Goal: Task Accomplishment & Management: Manage account settings

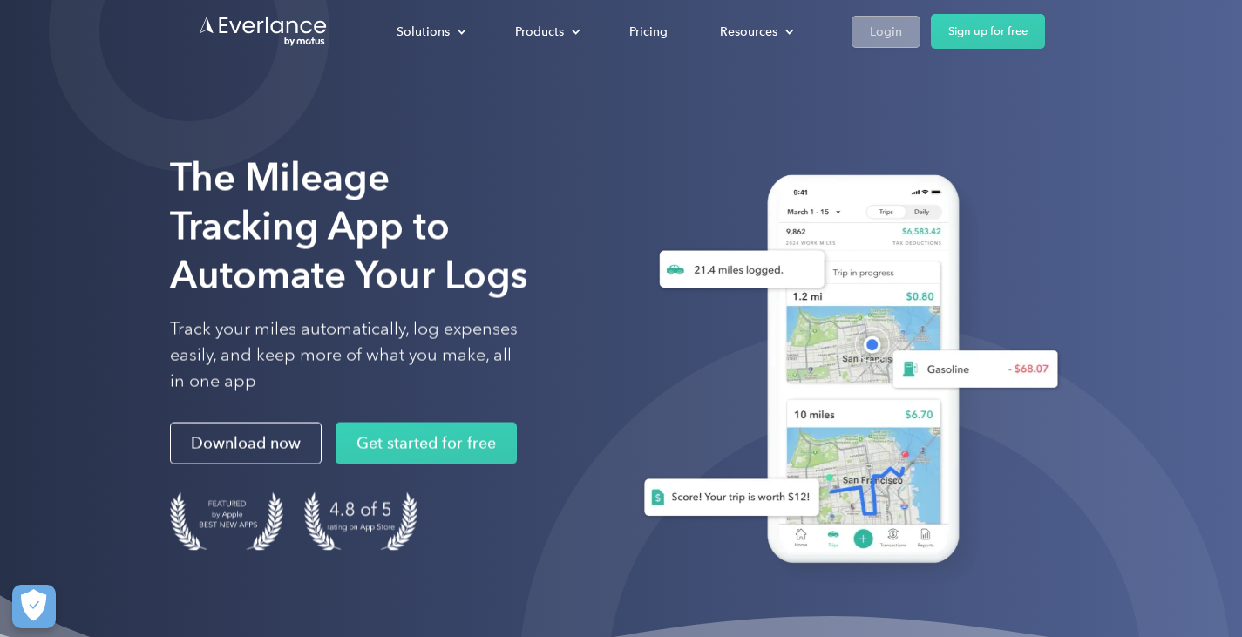
click at [891, 32] on div "Login" at bounding box center [886, 32] width 32 height 22
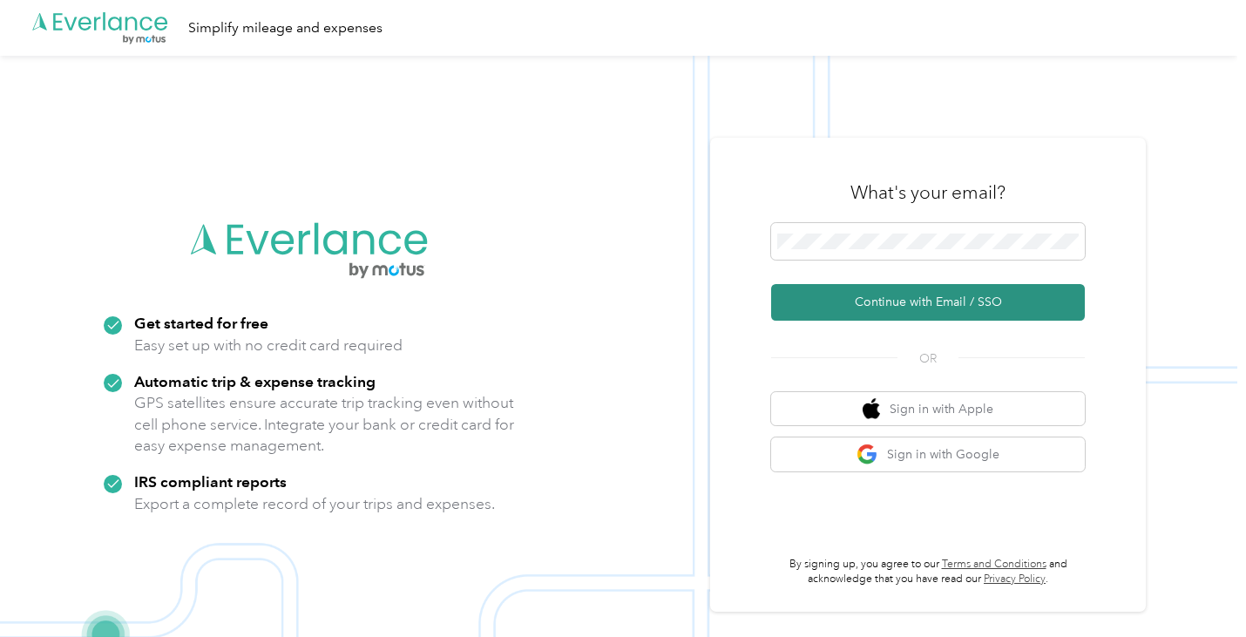
click at [891, 294] on button "Continue with Email / SSO" at bounding box center [928, 302] width 314 height 37
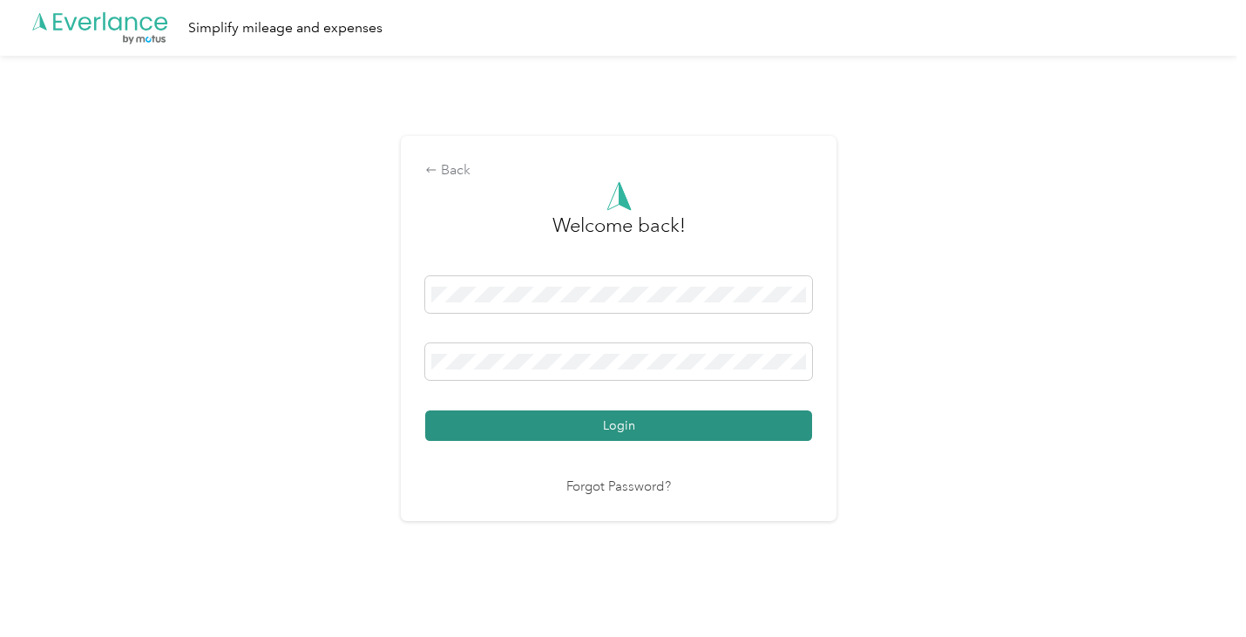
click at [654, 431] on button "Login" at bounding box center [618, 425] width 387 height 30
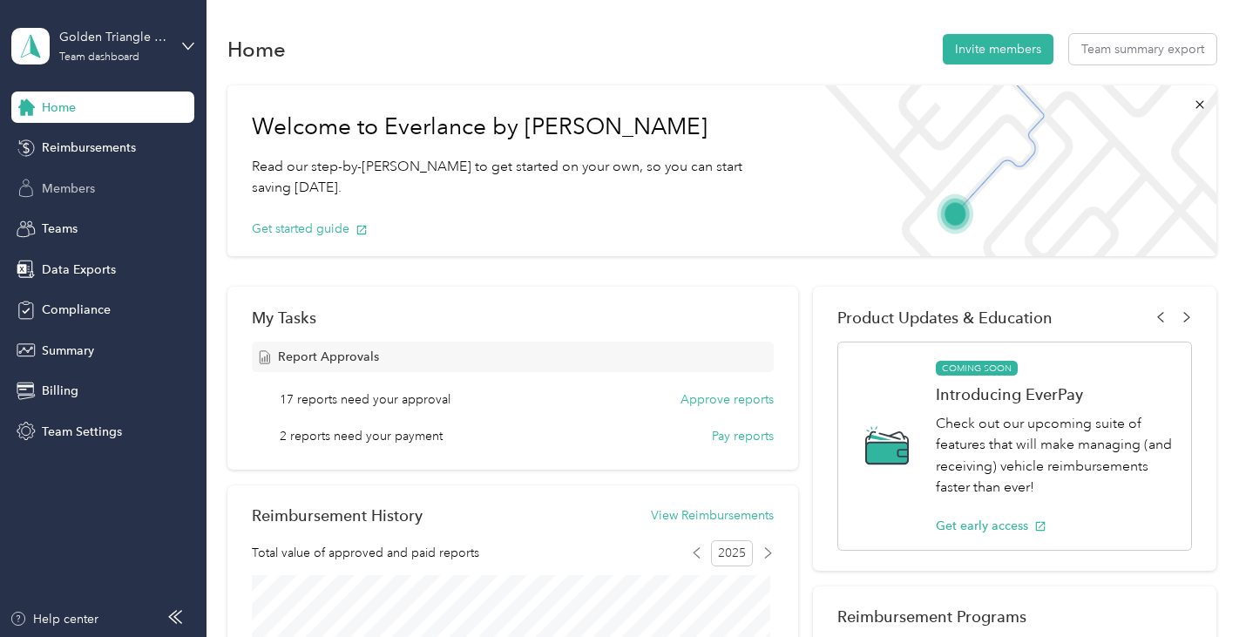
click at [85, 181] on span "Members" at bounding box center [68, 188] width 53 height 18
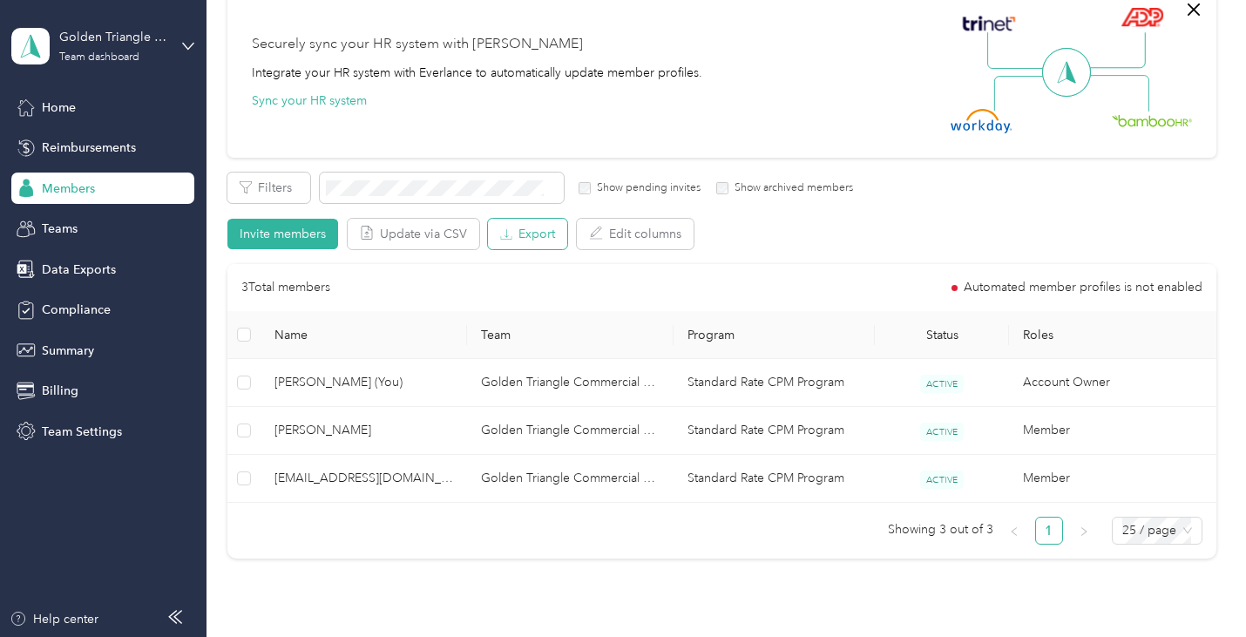
scroll to position [174, 0]
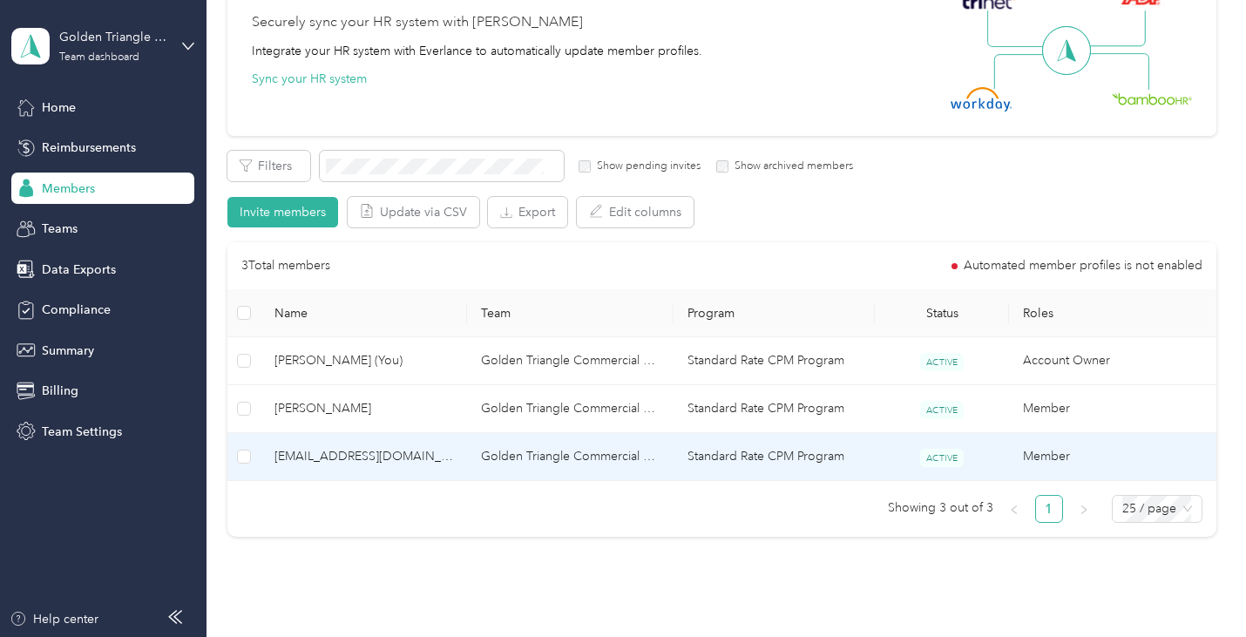
click at [476, 448] on td "Golden Triangle Commercial Cleaning, LLC" at bounding box center [570, 457] width 207 height 48
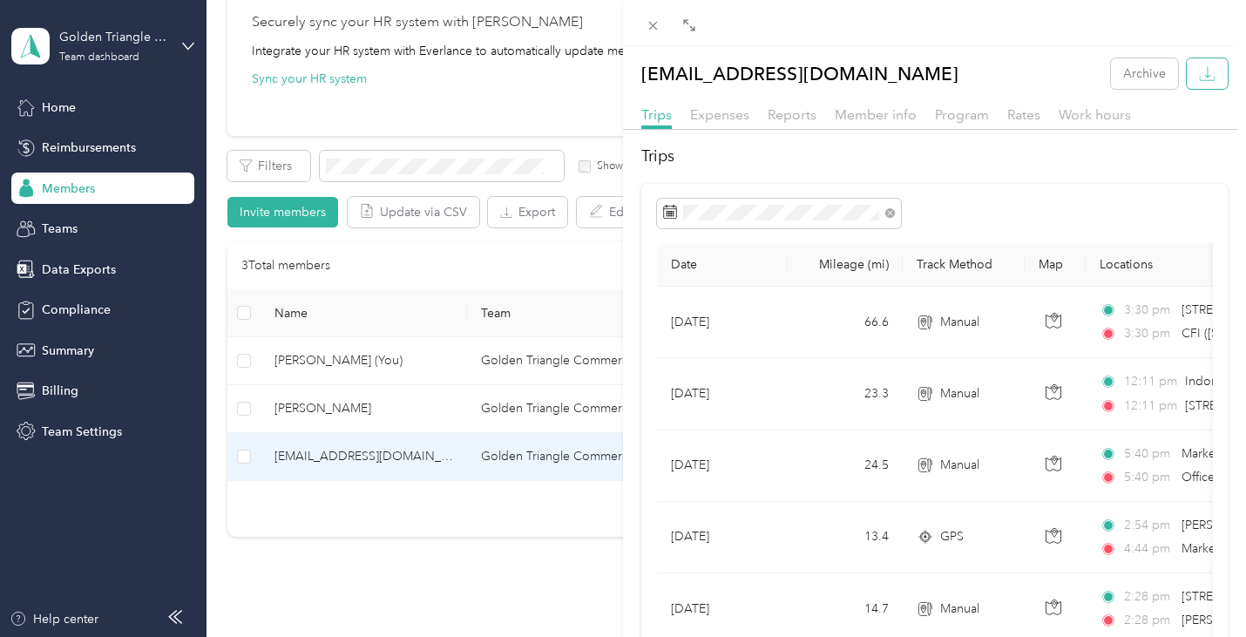
click at [1199, 73] on icon "button" at bounding box center [1207, 73] width 17 height 17
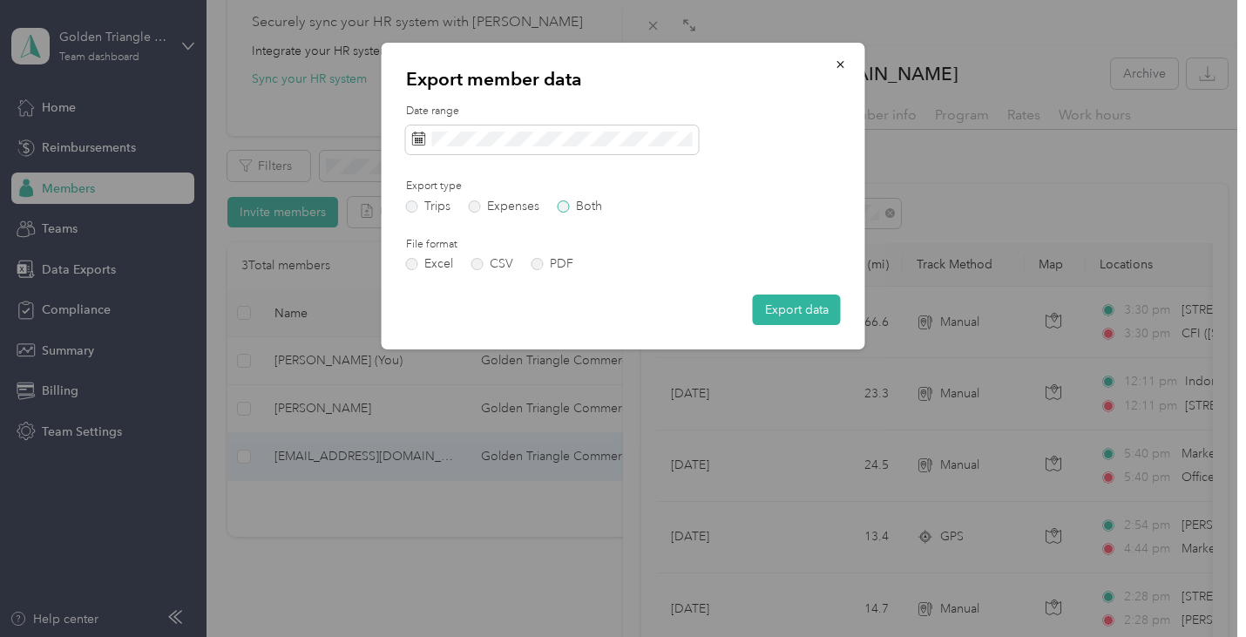
click at [563, 205] on label "Both" at bounding box center [580, 206] width 44 height 12
click at [543, 263] on label "PDF" at bounding box center [553, 264] width 42 height 12
click at [410, 203] on label "Trips" at bounding box center [428, 206] width 44 height 12
click at [397, 133] on div "Export member data Date range Export type Trips Expenses Both File format Excel…" at bounding box center [624, 196] width 484 height 307
click at [417, 139] on icon at bounding box center [419, 139] width 14 height 14
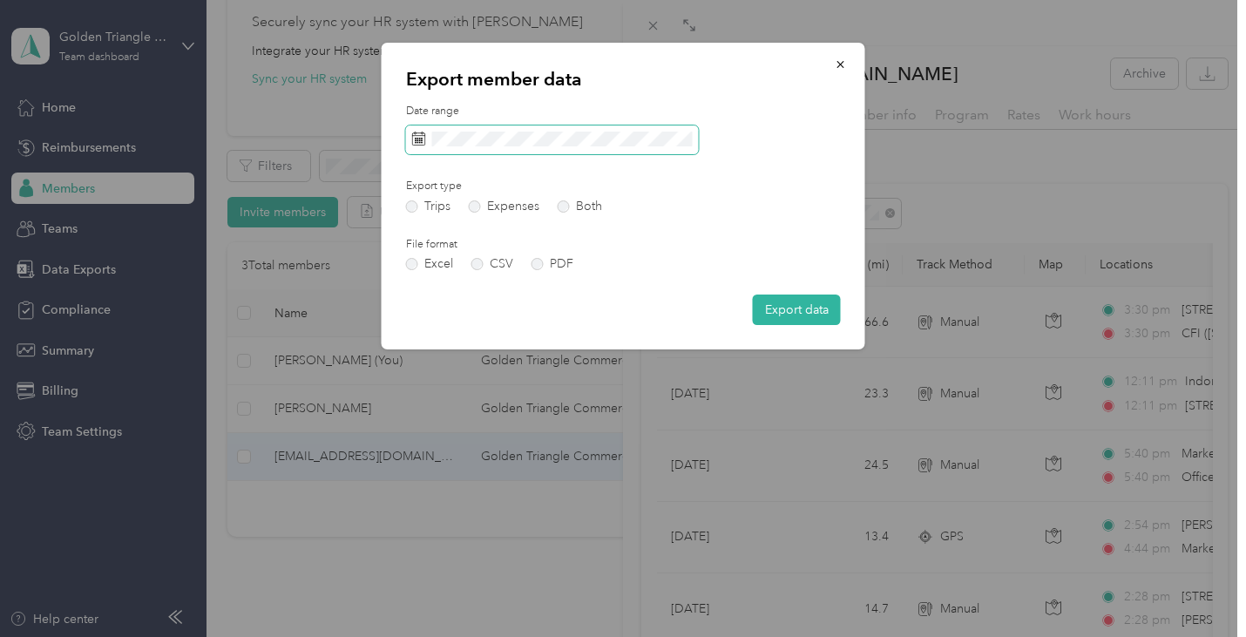
click at [417, 139] on rect at bounding box center [418, 138] width 2 height 2
click at [423, 140] on icon at bounding box center [419, 139] width 14 height 14
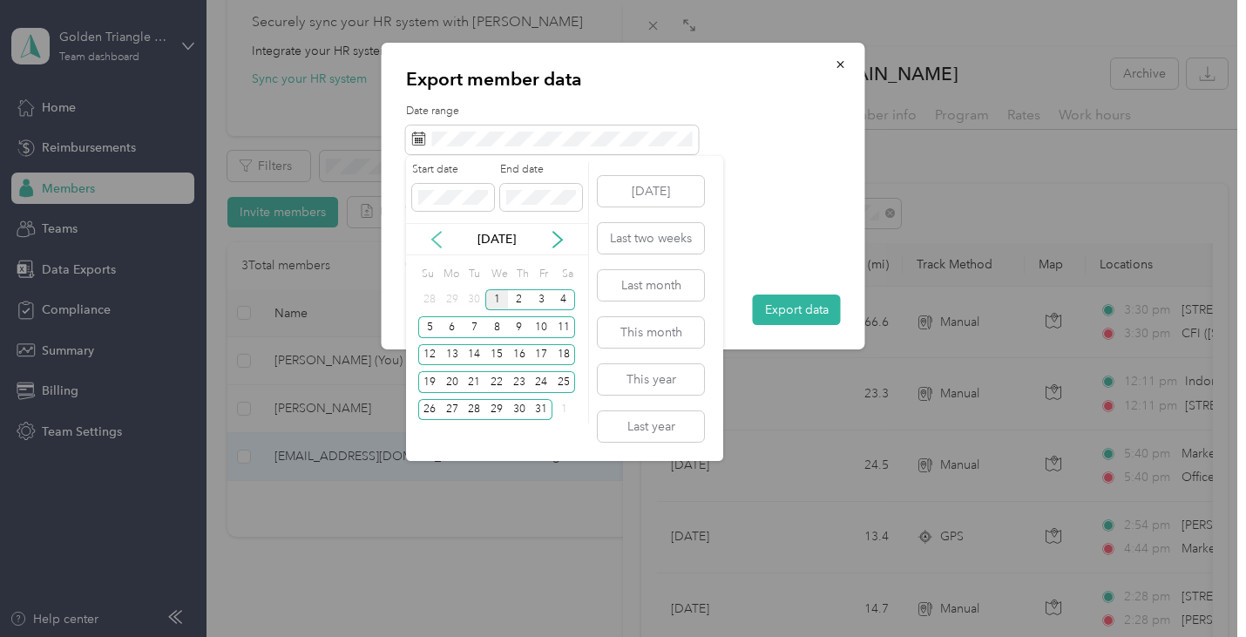
click at [437, 234] on icon at bounding box center [436, 240] width 9 height 16
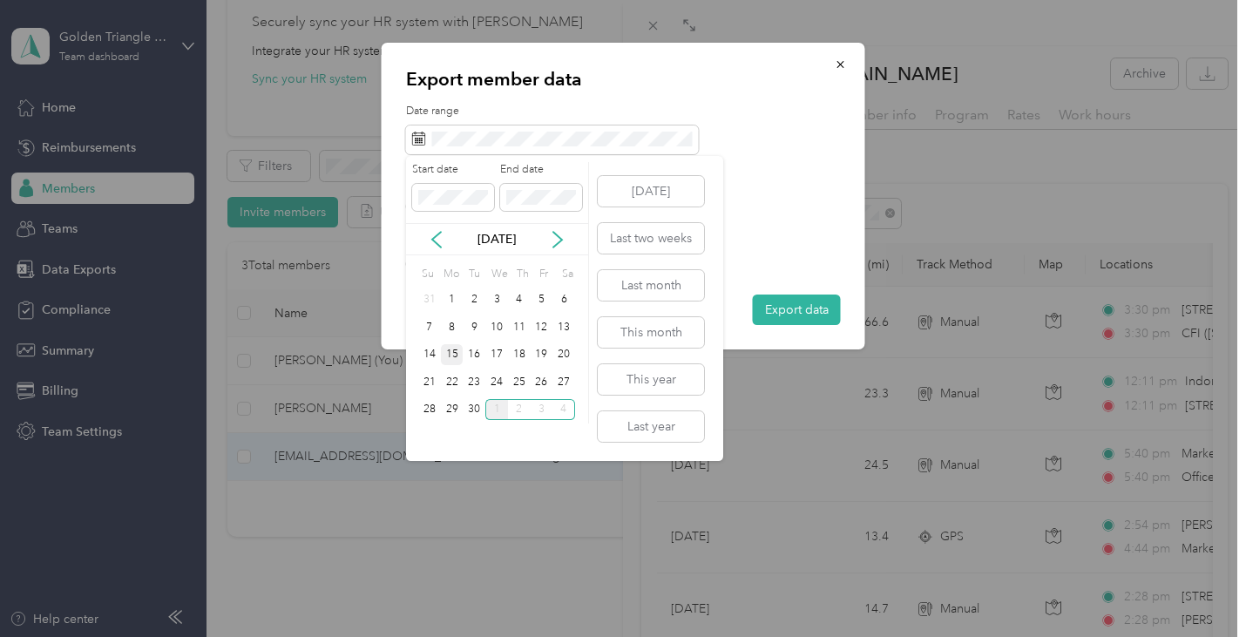
click at [460, 349] on div "15" at bounding box center [452, 355] width 23 height 22
click at [430, 403] on div "28" at bounding box center [429, 410] width 23 height 22
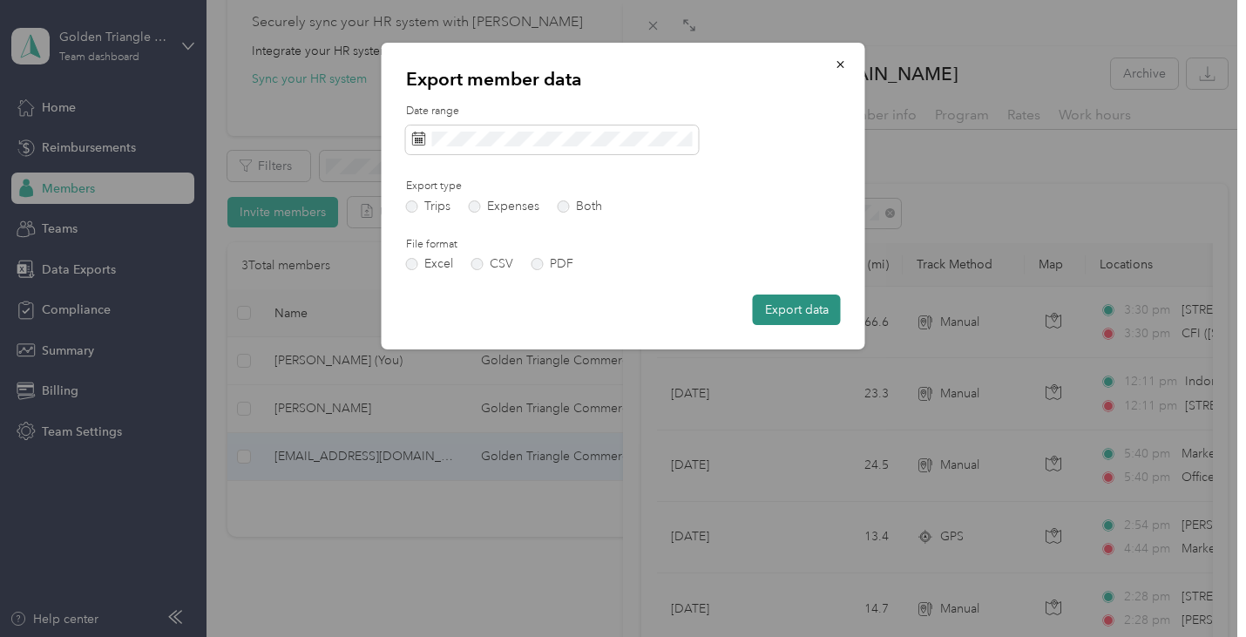
click at [795, 307] on button "Export data" at bounding box center [797, 310] width 88 height 30
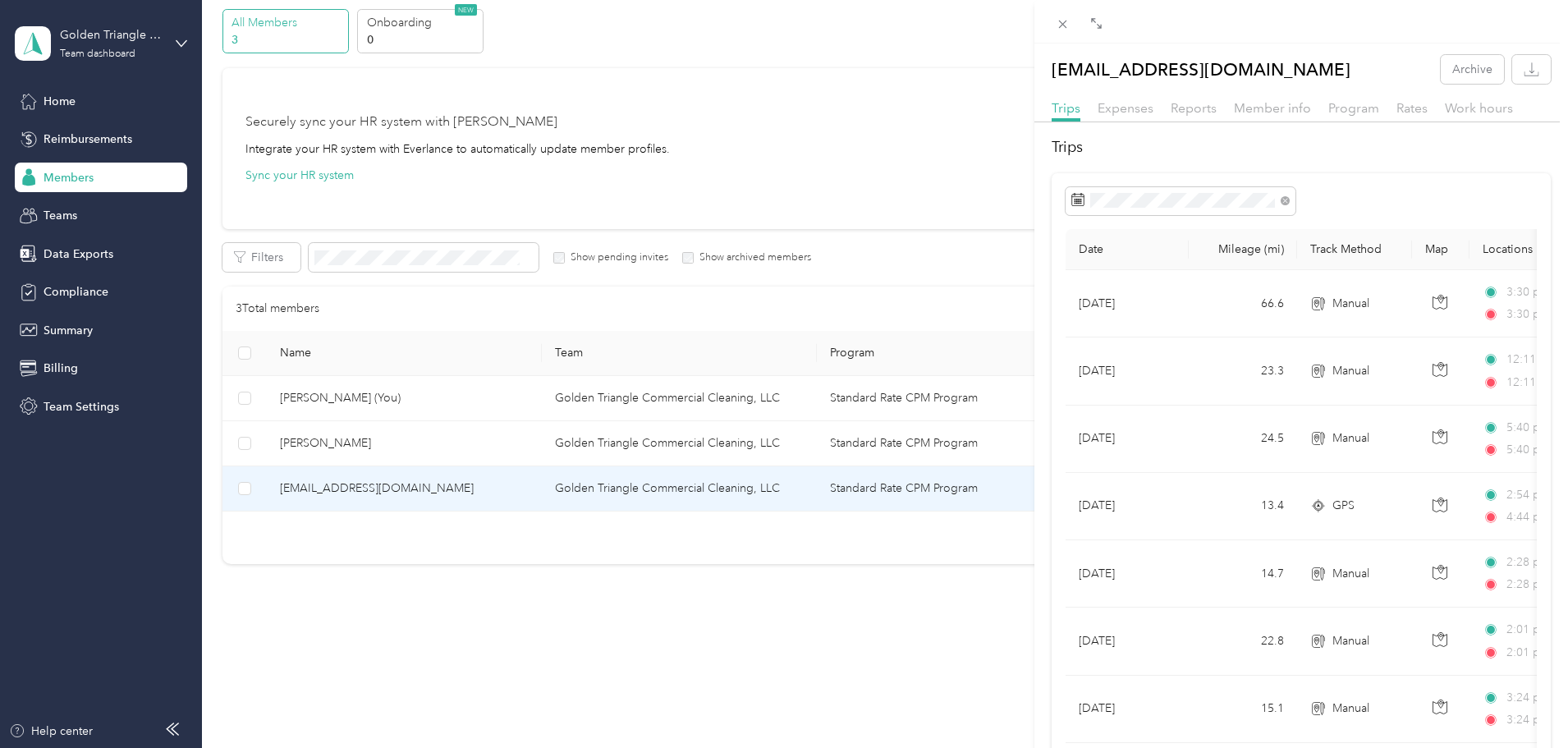
scroll to position [63, 0]
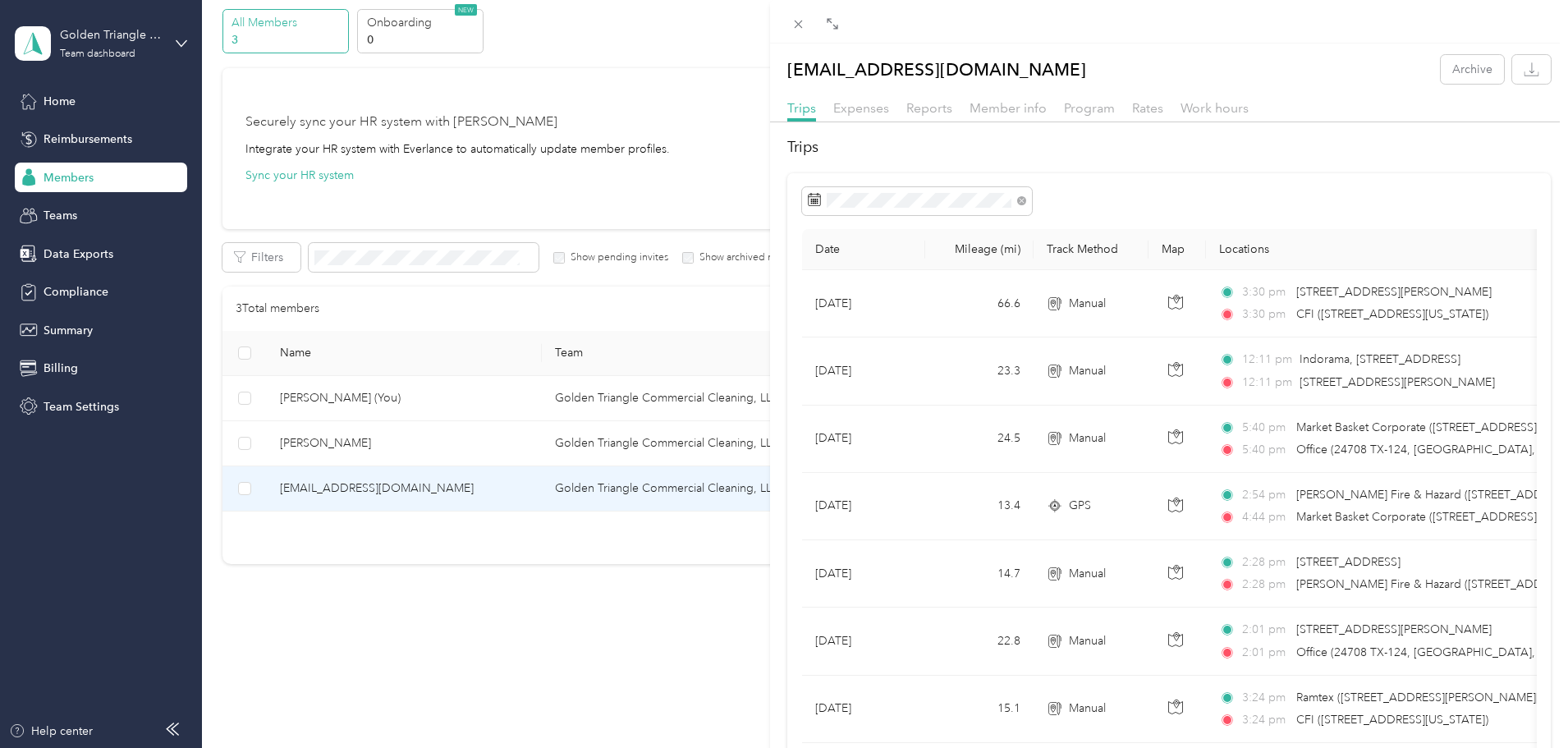
click at [491, 433] on div "[EMAIL_ADDRESS][DOMAIN_NAME] Archive Trips Expenses Reports Member info Program…" at bounding box center [784, 374] width 1568 height 748
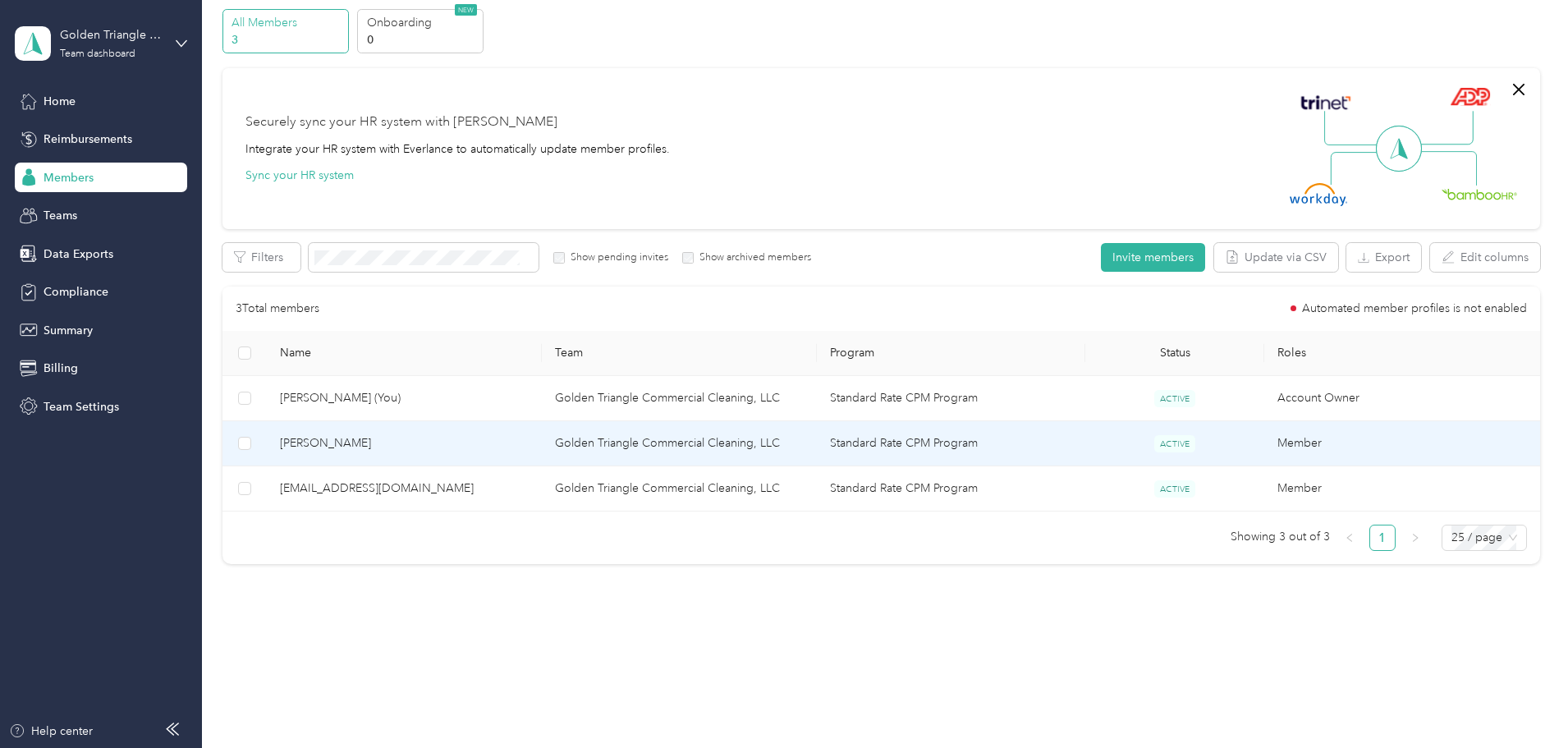
click at [491, 434] on span "[PERSON_NAME]" at bounding box center [404, 443] width 249 height 18
click at [491, 599] on div "Drag to resize Click to close Loading member data" at bounding box center [780, 748] width 1560 height 0
